Goal: Information Seeking & Learning: Learn about a topic

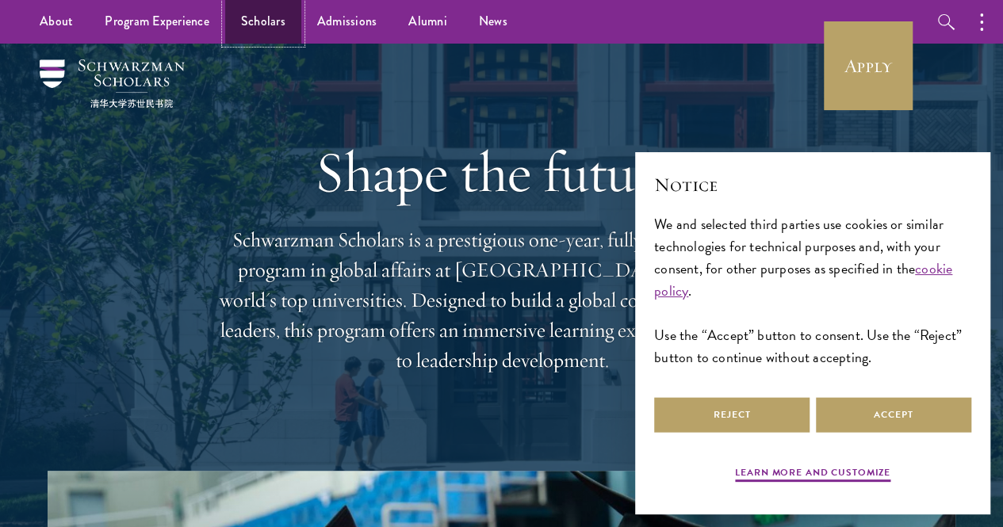
click at [240, 28] on link "Scholars" at bounding box center [263, 22] width 76 height 44
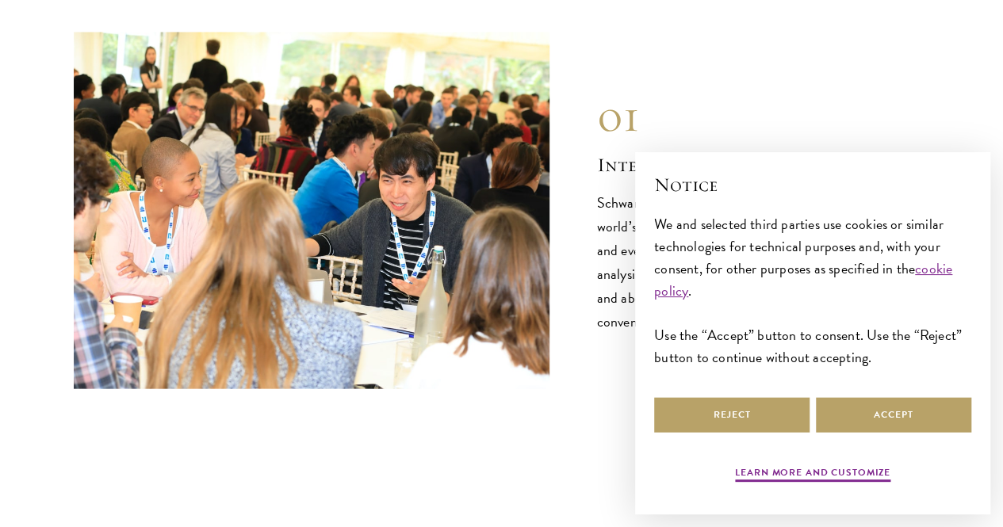
scroll to position [1558, 0]
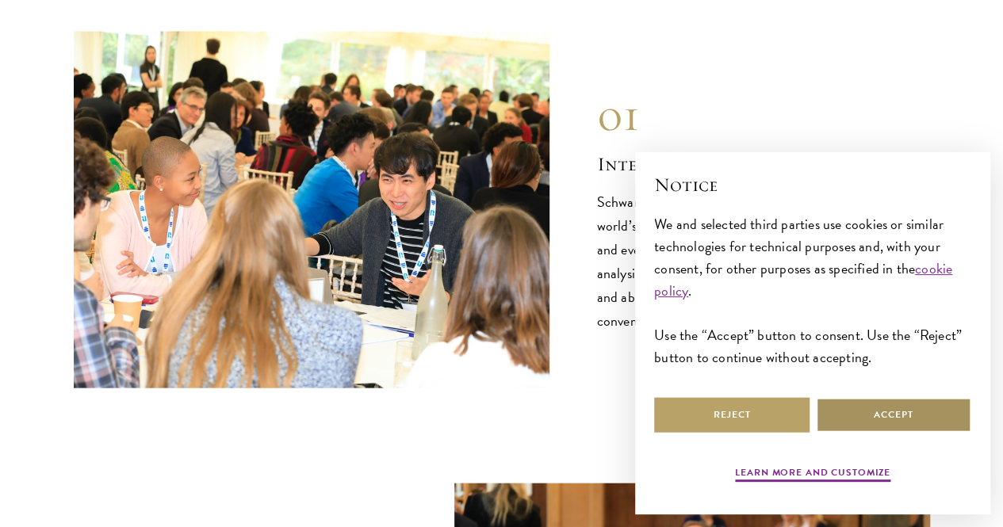
click at [854, 403] on button "Accept" at bounding box center [892, 415] width 155 height 36
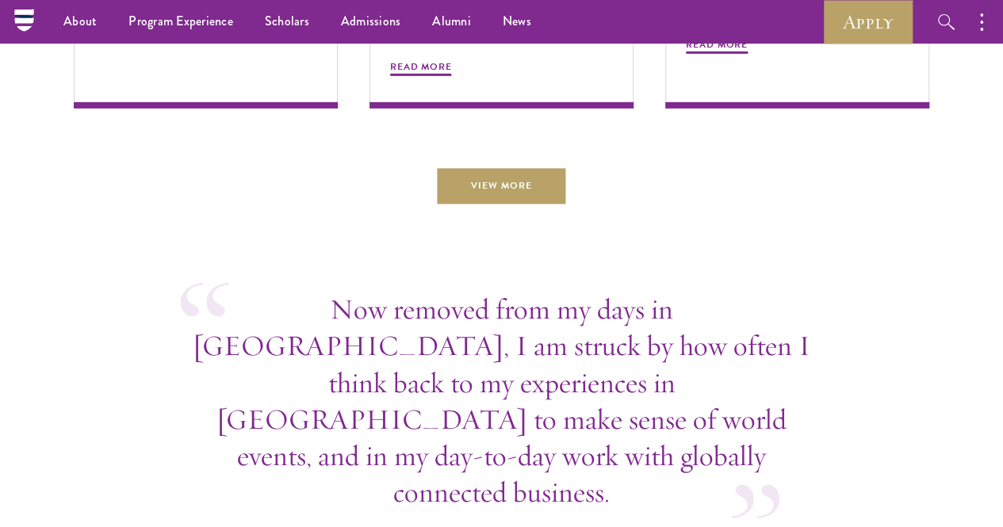
scroll to position [5482, 0]
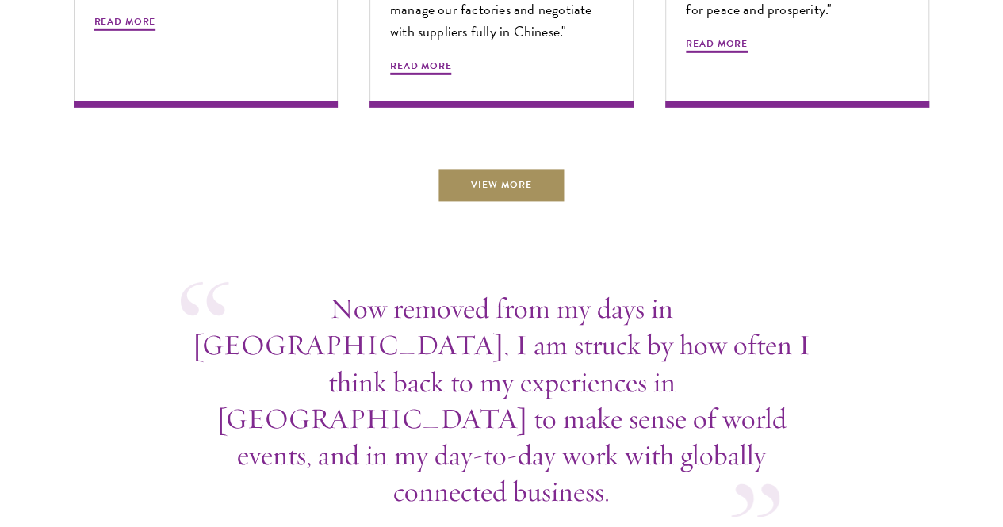
click at [503, 203] on link "View More" at bounding box center [501, 185] width 128 height 36
